Goal: Check status: Check status

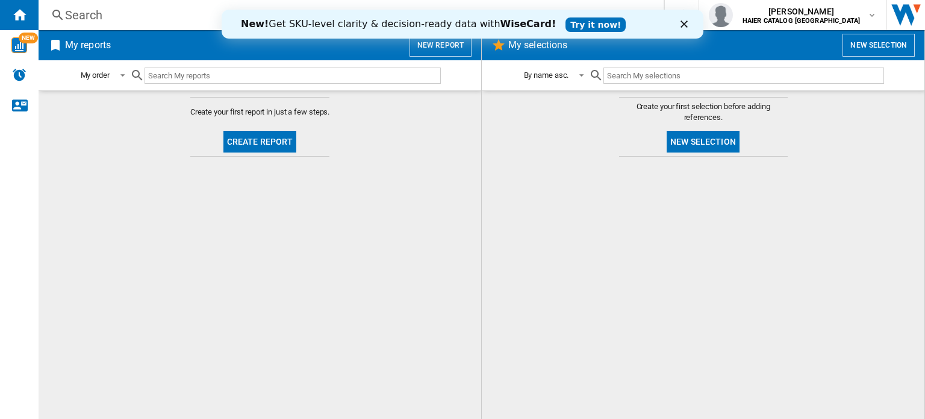
click at [390, 107] on md-content "Create your first report in just a few steps. Create report" at bounding box center [260, 254] width 443 height 328
click at [231, 77] on input "text" at bounding box center [293, 75] width 296 height 16
click at [137, 14] on div "Search" at bounding box center [349, 15] width 568 height 17
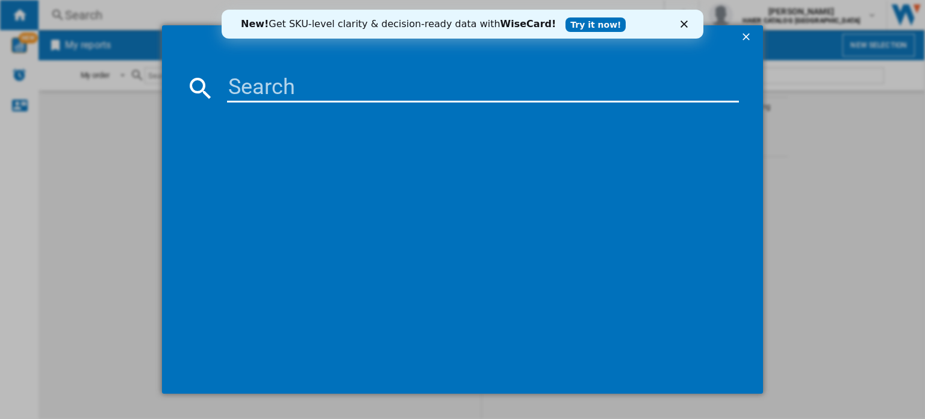
click at [319, 84] on input at bounding box center [483, 88] width 512 height 29
paste input "H3DPS4966TAMB"
type input "H3DPS4966TAMB"
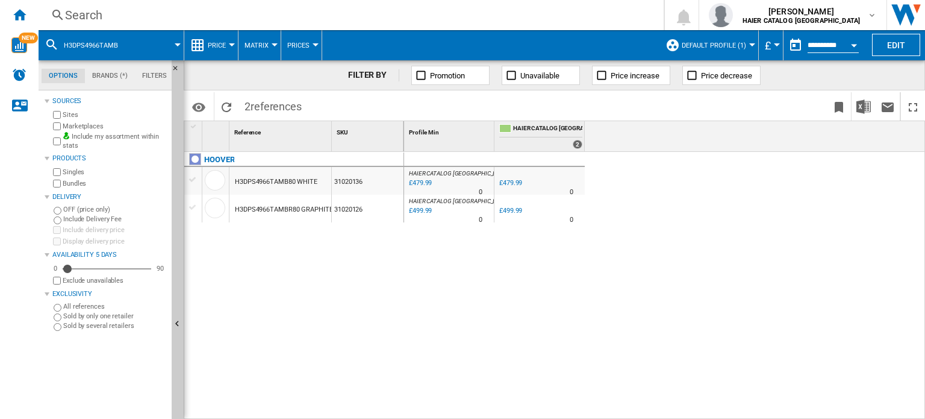
click at [268, 181] on div "H3DPS4966TAMB80 WHITE" at bounding box center [276, 182] width 83 height 28
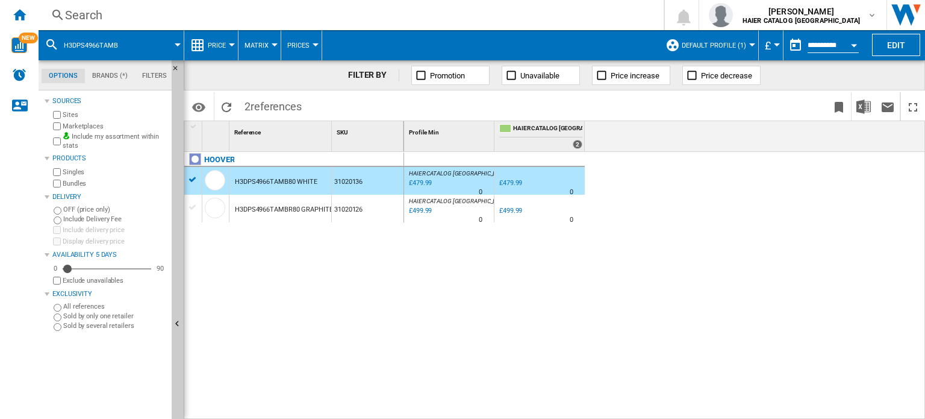
click at [730, 42] on span "Default profile (1)" at bounding box center [714, 46] width 64 height 8
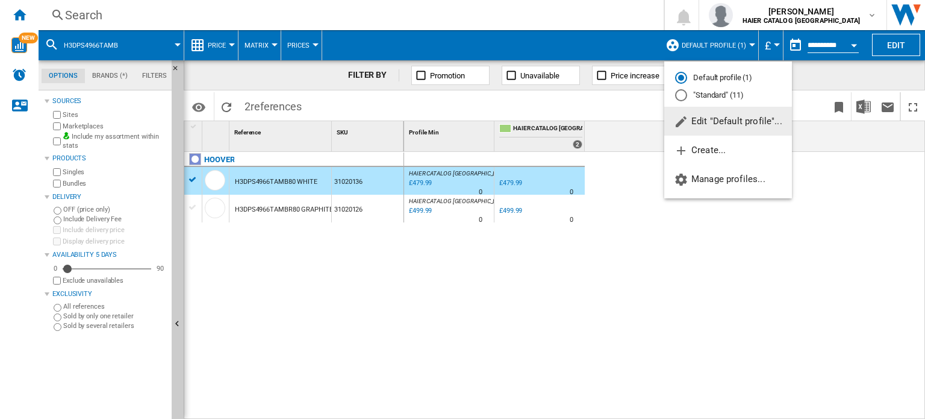
click at [713, 92] on md-radio-button ""Standard" (11)" at bounding box center [728, 95] width 106 height 11
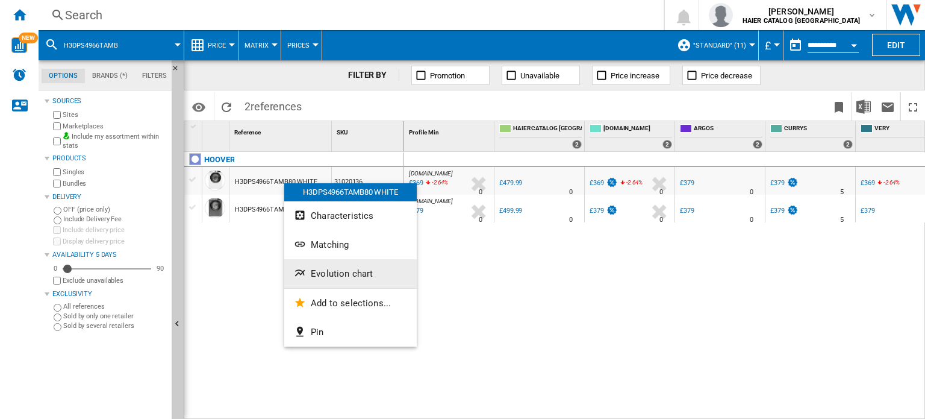
click at [321, 272] on span "Evolution chart" at bounding box center [342, 273] width 62 height 11
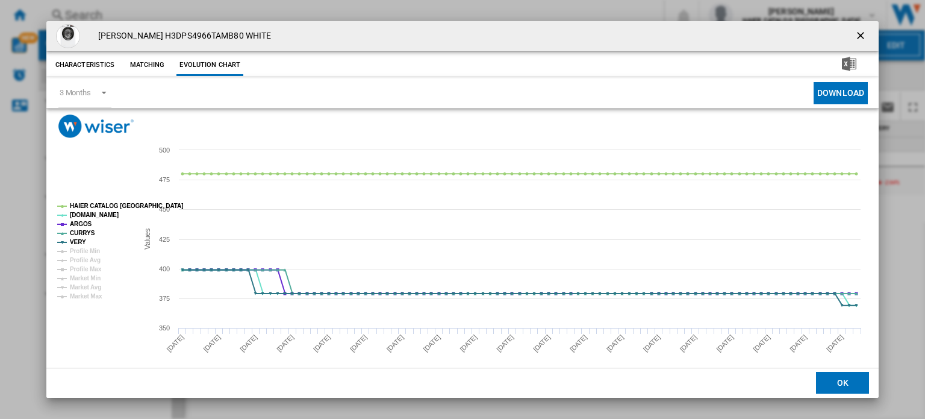
click at [855, 31] on ng-md-icon "getI18NText('BUTTONS.CLOSE_DIALOG')" at bounding box center [862, 37] width 14 height 14
